Goal: Information Seeking & Learning: Learn about a topic

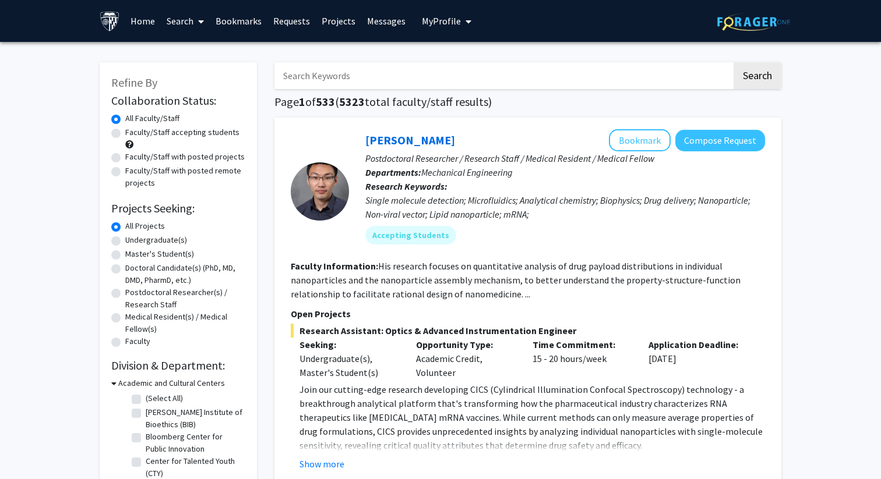
scroll to position [686, 0]
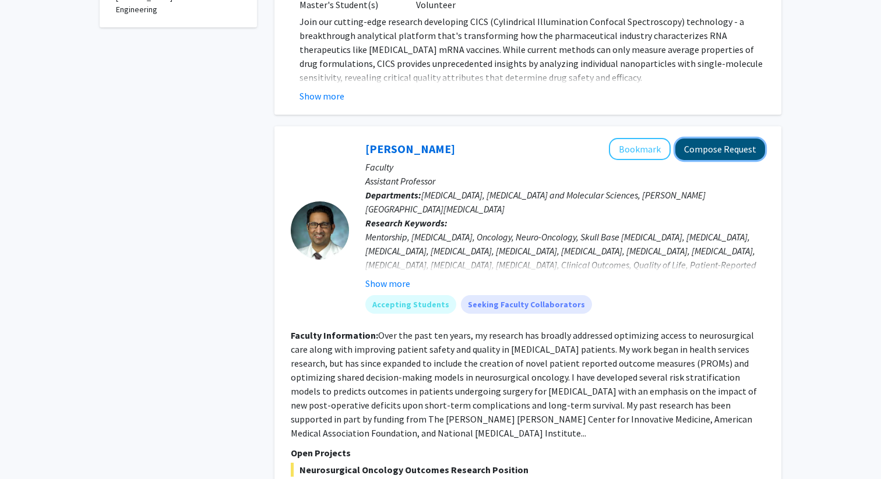
click at [715, 157] on button "Compose Request" at bounding box center [720, 150] width 90 height 22
click at [719, 152] on button "Compose Request" at bounding box center [720, 150] width 90 height 22
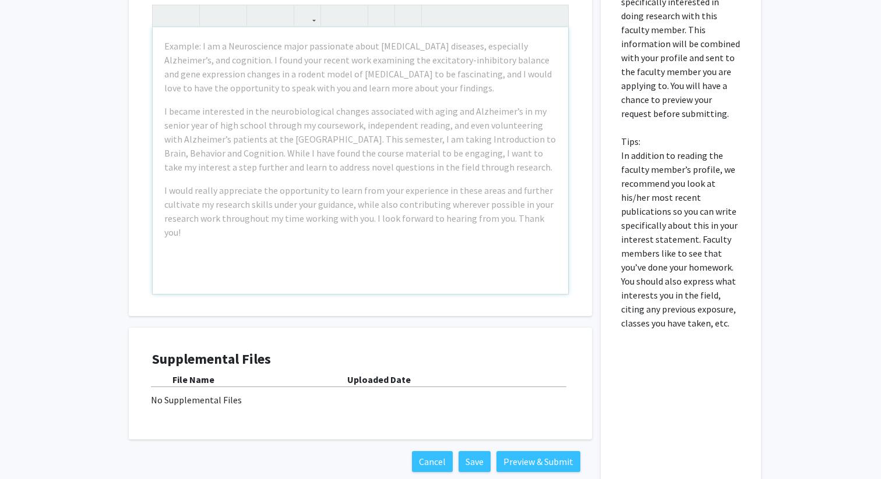
scroll to position [587, 0]
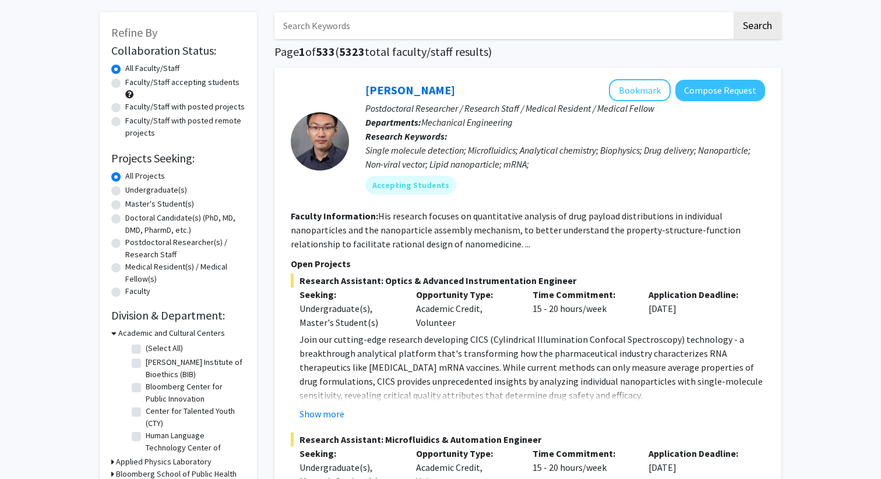
scroll to position [45, 0]
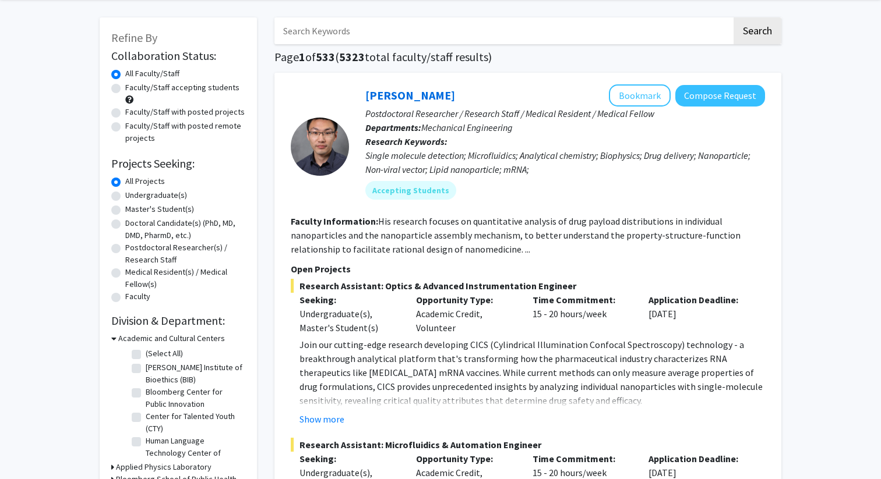
click at [125, 196] on label "Undergraduate(s)" at bounding box center [156, 195] width 62 height 12
click at [125, 196] on input "Undergraduate(s)" at bounding box center [129, 193] width 8 height 8
radio input "true"
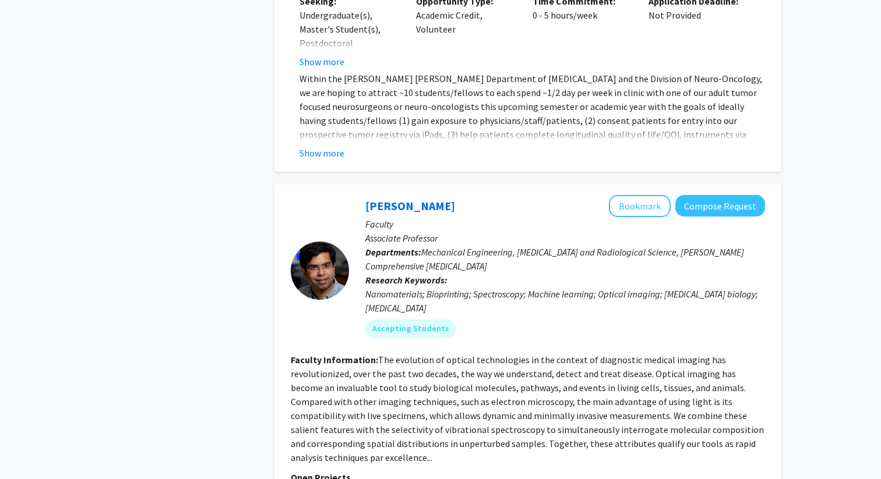
scroll to position [2128, 0]
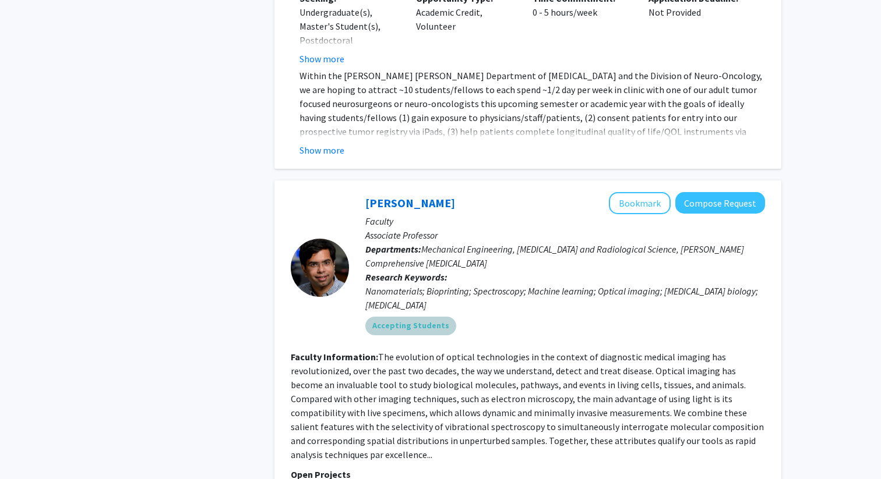
click at [409, 317] on mat-chip "Accepting Students" at bounding box center [410, 326] width 91 height 19
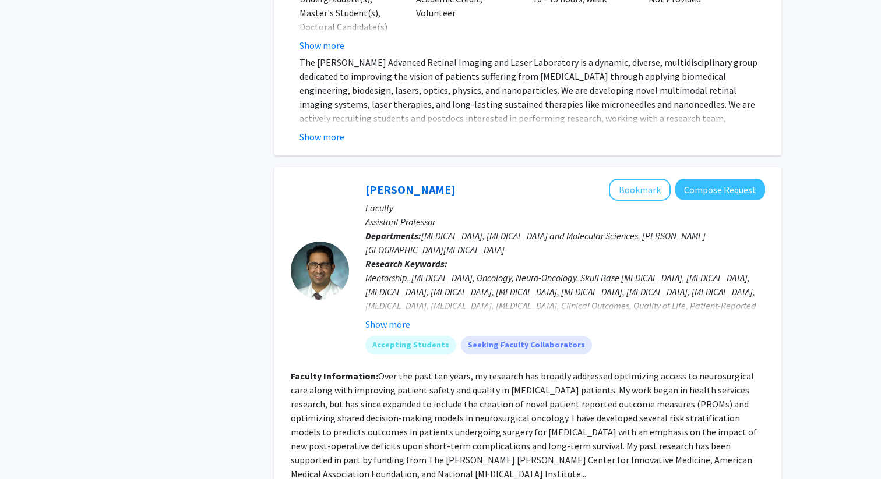
scroll to position [1471, 0]
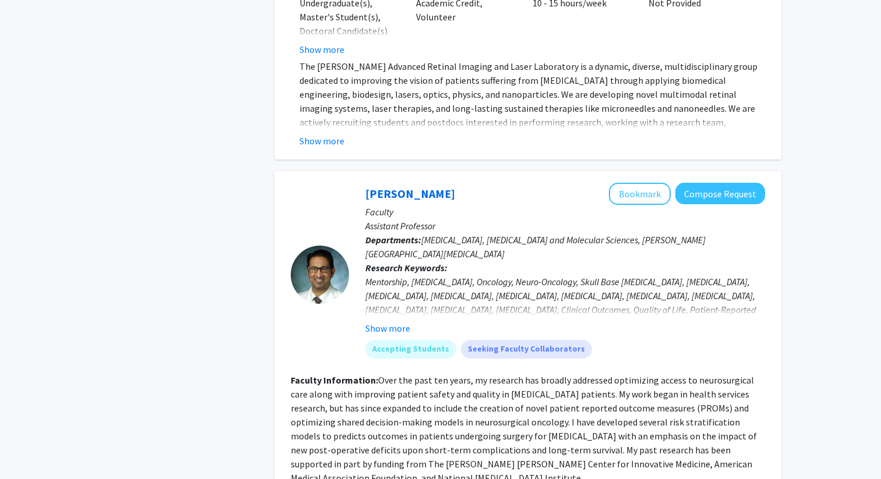
click at [451, 335] on fg-user-badges "Accepting Students Seeking Faculty Collaborators" at bounding box center [565, 346] width 400 height 23
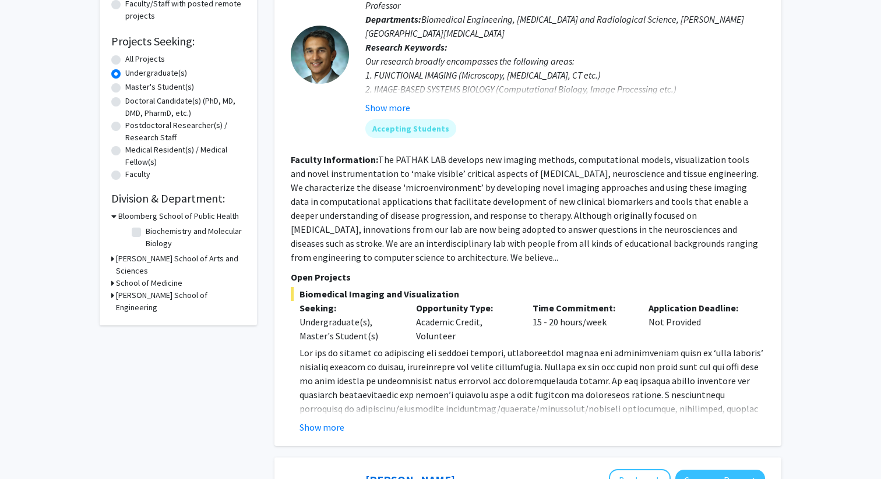
scroll to position [172, 0]
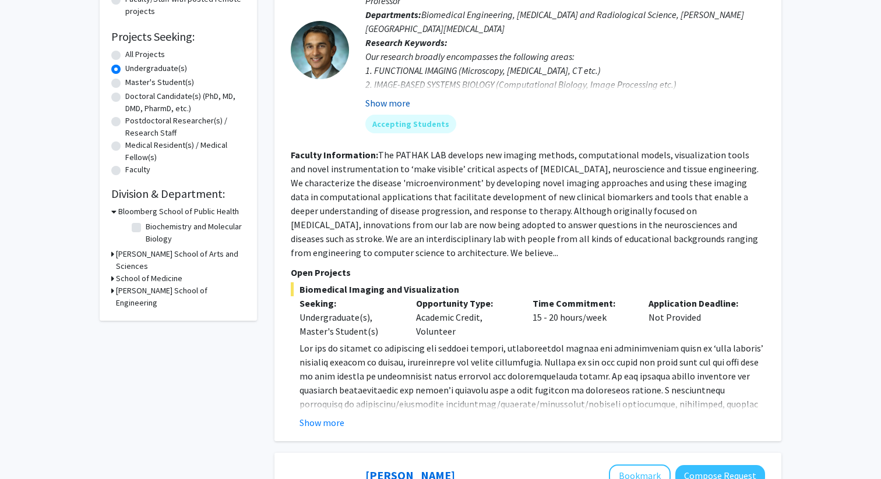
click at [390, 100] on button "Show more" at bounding box center [387, 103] width 45 height 14
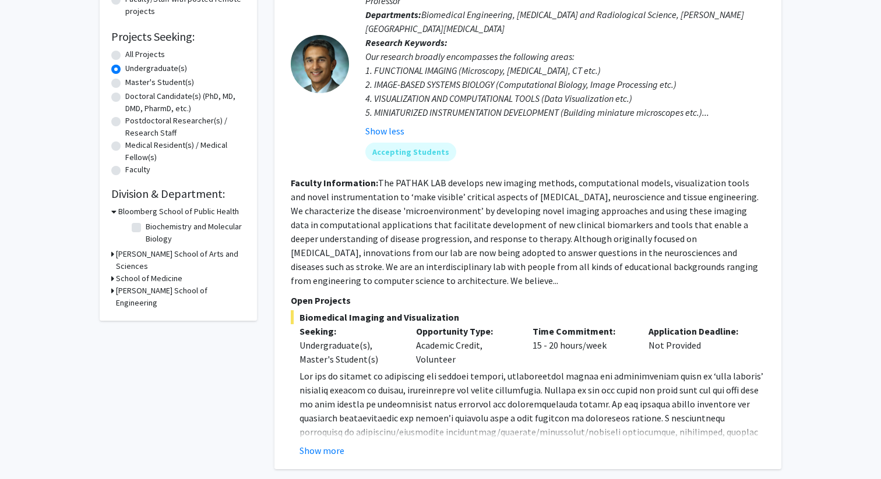
click at [334, 303] on p "Open Projects" at bounding box center [528, 301] width 474 height 14
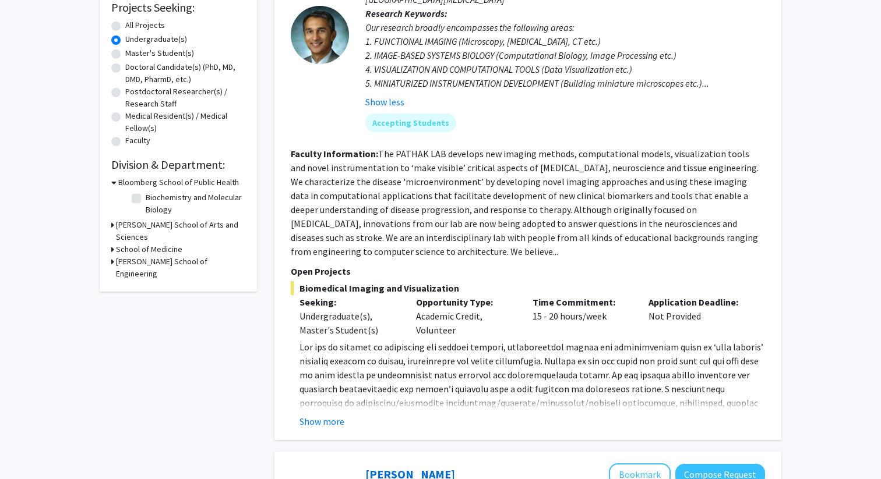
scroll to position [209, 0]
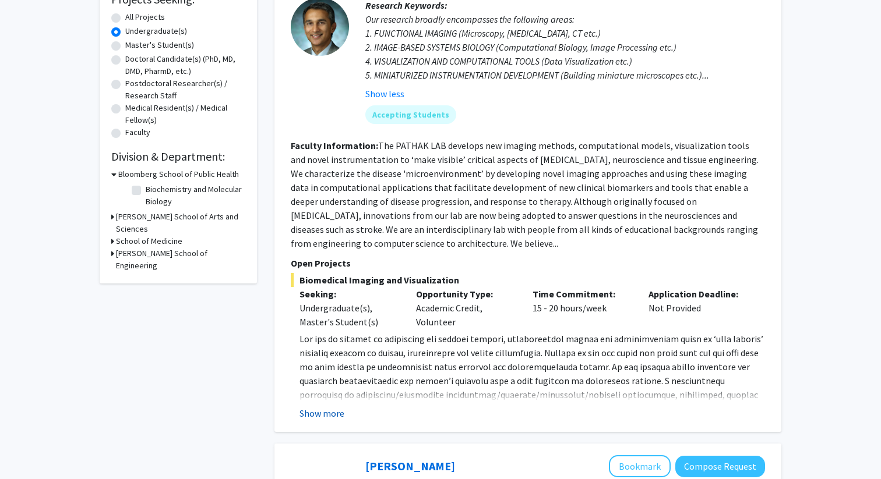
click at [330, 414] on button "Show more" at bounding box center [321, 414] width 45 height 14
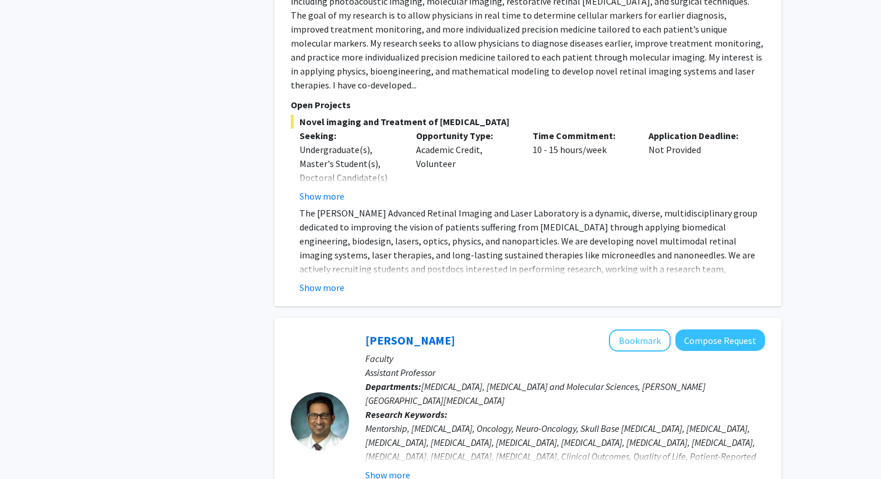
scroll to position [1399, 0]
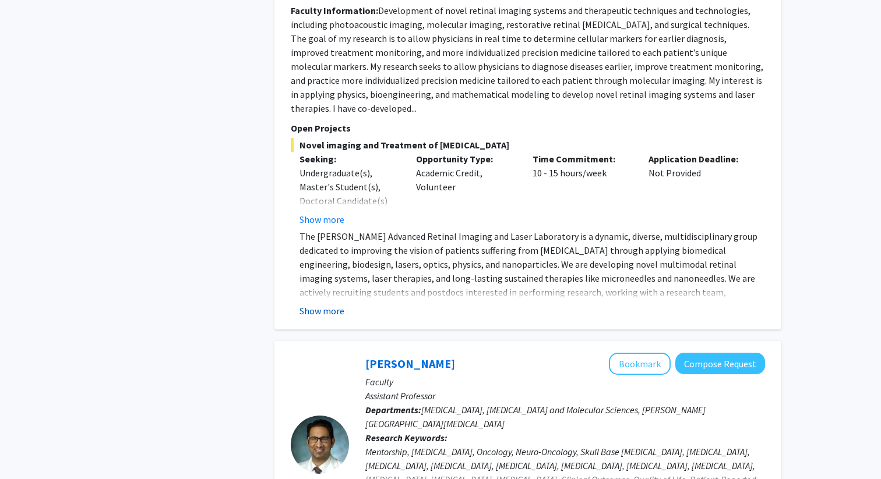
click at [331, 304] on button "Show more" at bounding box center [321, 311] width 45 height 14
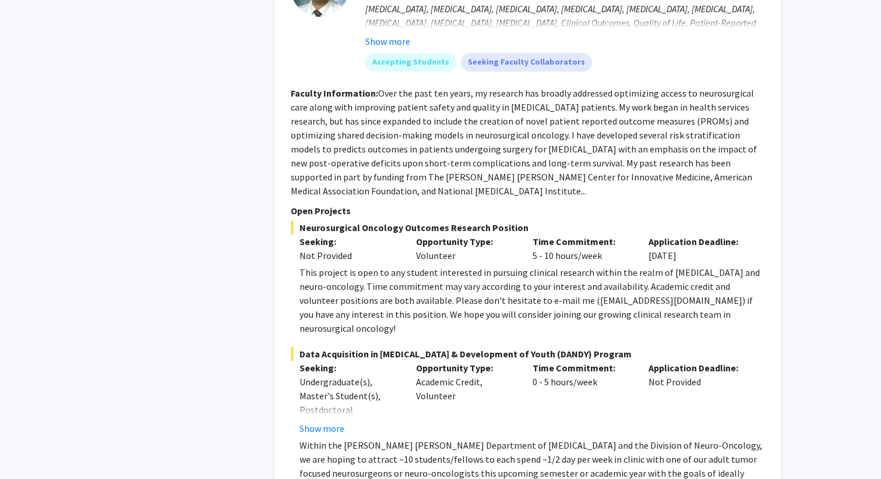
scroll to position [1926, 0]
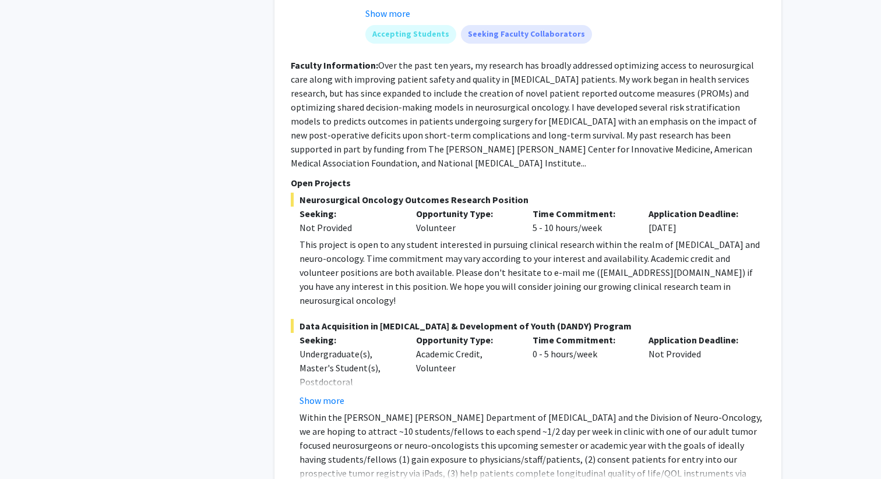
click at [320, 394] on button "Show more" at bounding box center [321, 401] width 45 height 14
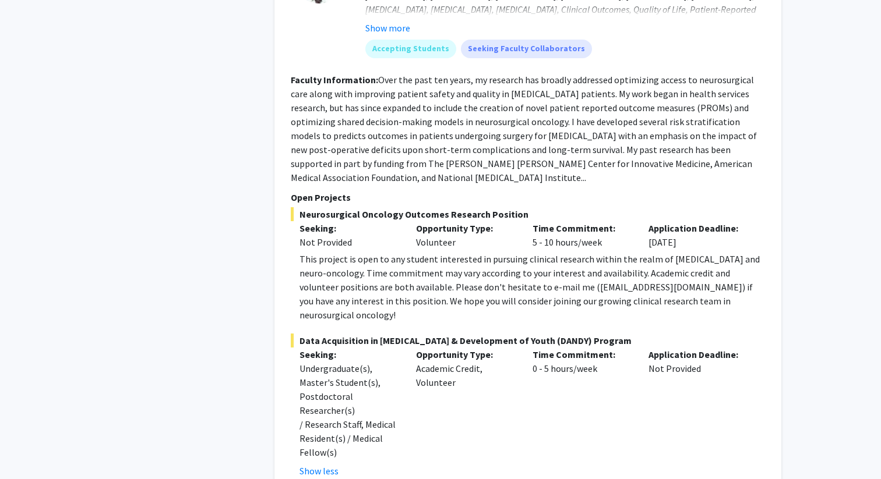
scroll to position [1910, 0]
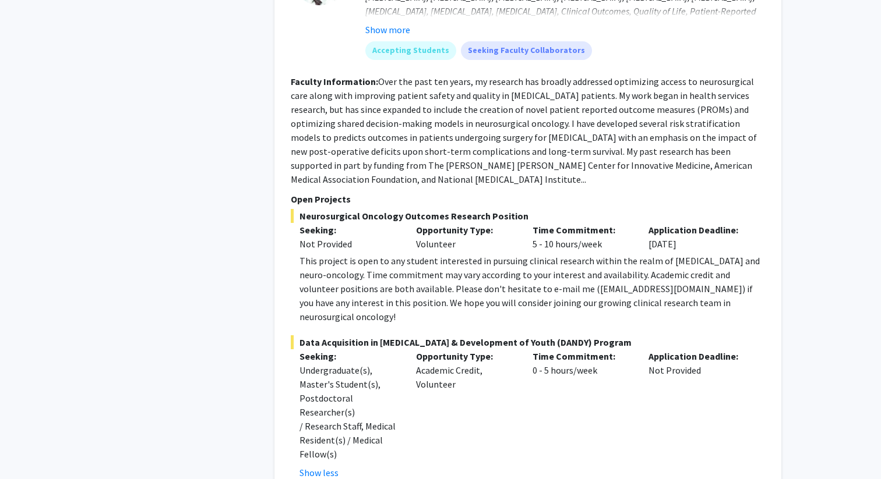
click at [367, 254] on div "This project is open to any student interested in pursuing clinical research wi…" at bounding box center [531, 289] width 465 height 70
click at [391, 254] on div "This project is open to any student interested in pursuing clinical research wi…" at bounding box center [531, 289] width 465 height 70
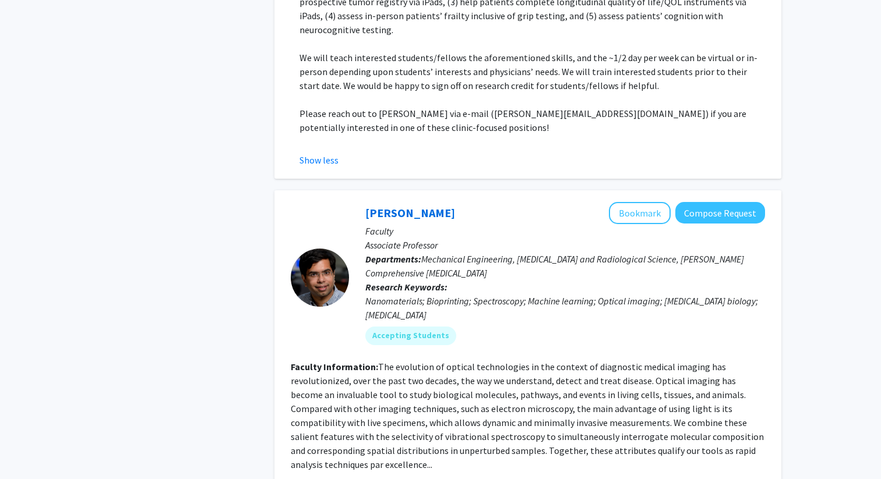
scroll to position [2455, 0]
